Goal: Task Accomplishment & Management: Use online tool/utility

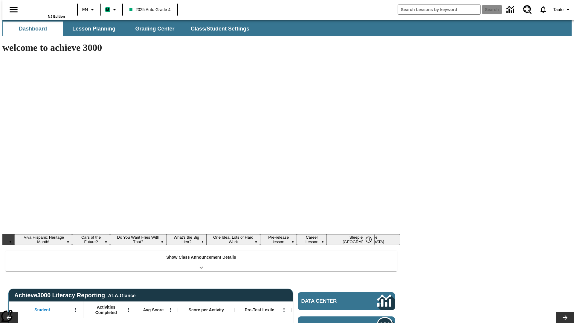
type input "-1"
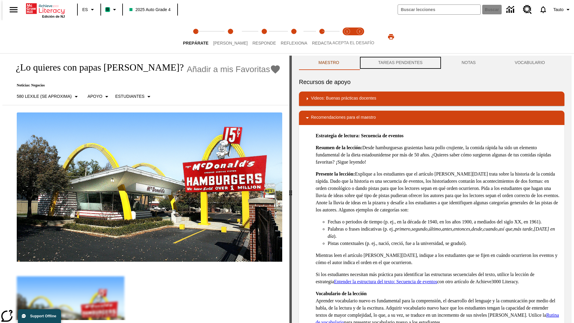
click at [400, 63] on button "TAREAS PENDIENTES" at bounding box center [400, 63] width 83 height 14
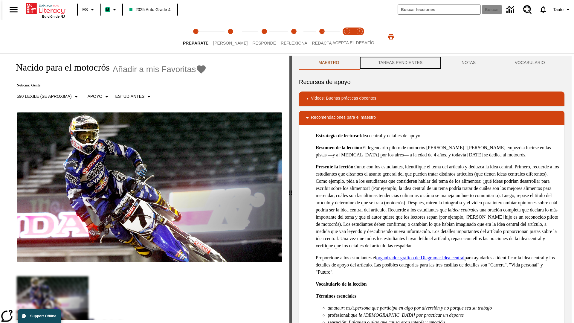
click at [400, 63] on button "TAREAS PENDIENTES" at bounding box center [400, 63] width 83 height 14
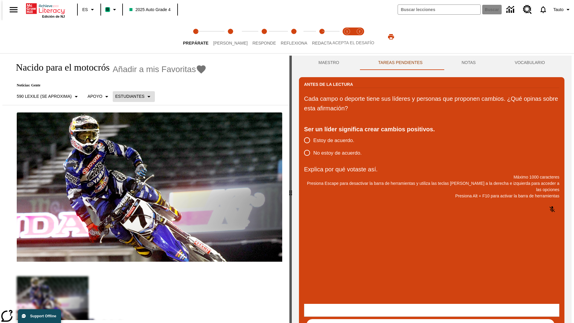
click at [130, 96] on p "Estudiantes" at bounding box center [129, 96] width 29 height 6
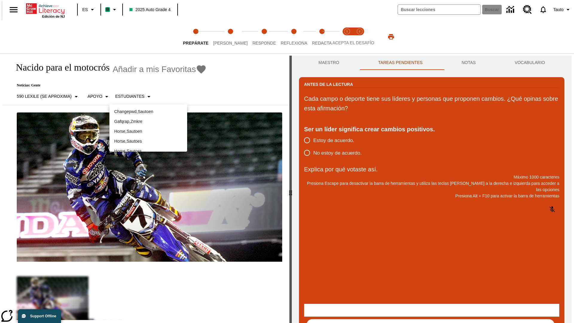
click at [148, 138] on p "Horse , Sautoes" at bounding box center [148, 141] width 68 height 6
